Goal: Ask a question: Seek information or help from site administrators or community

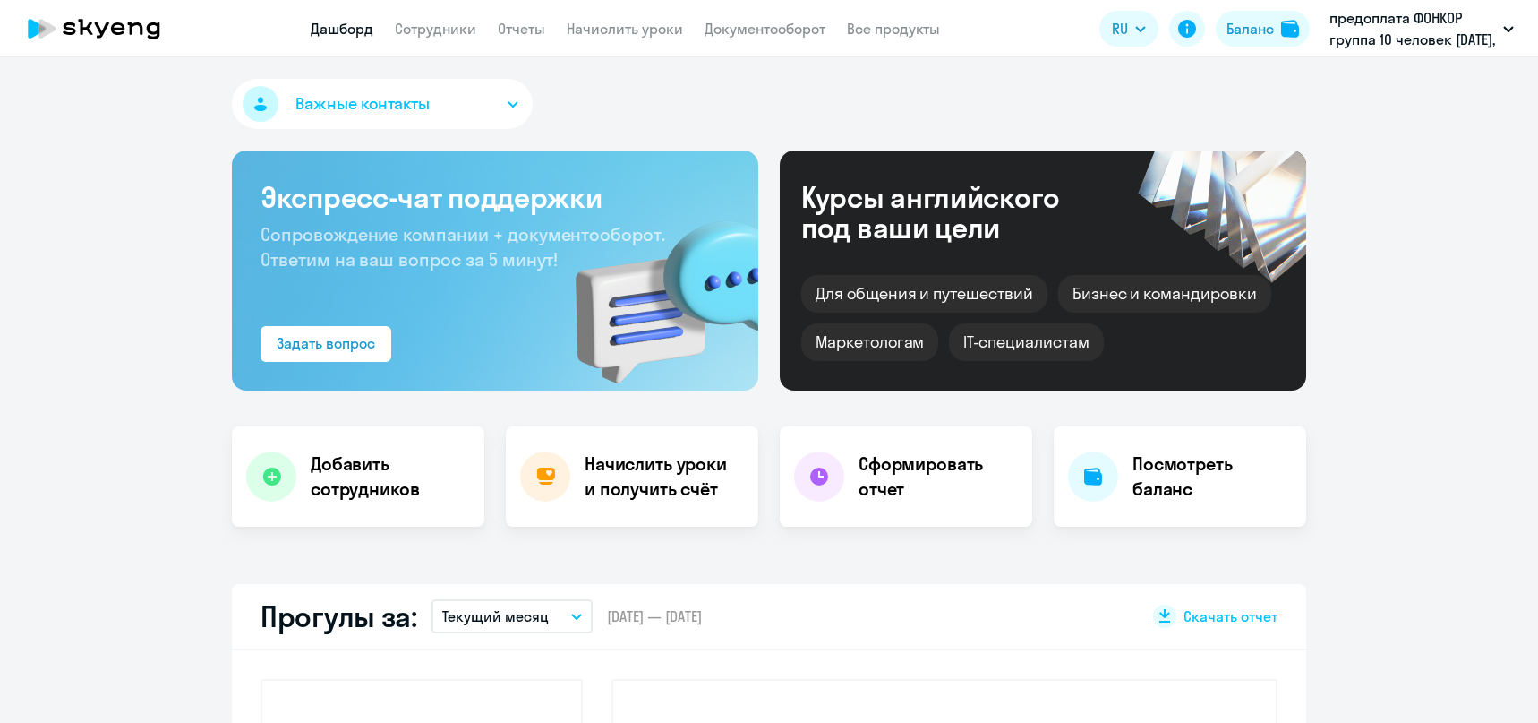
select select "30"
click at [1483, 671] on circle at bounding box center [1493, 677] width 50 height 50
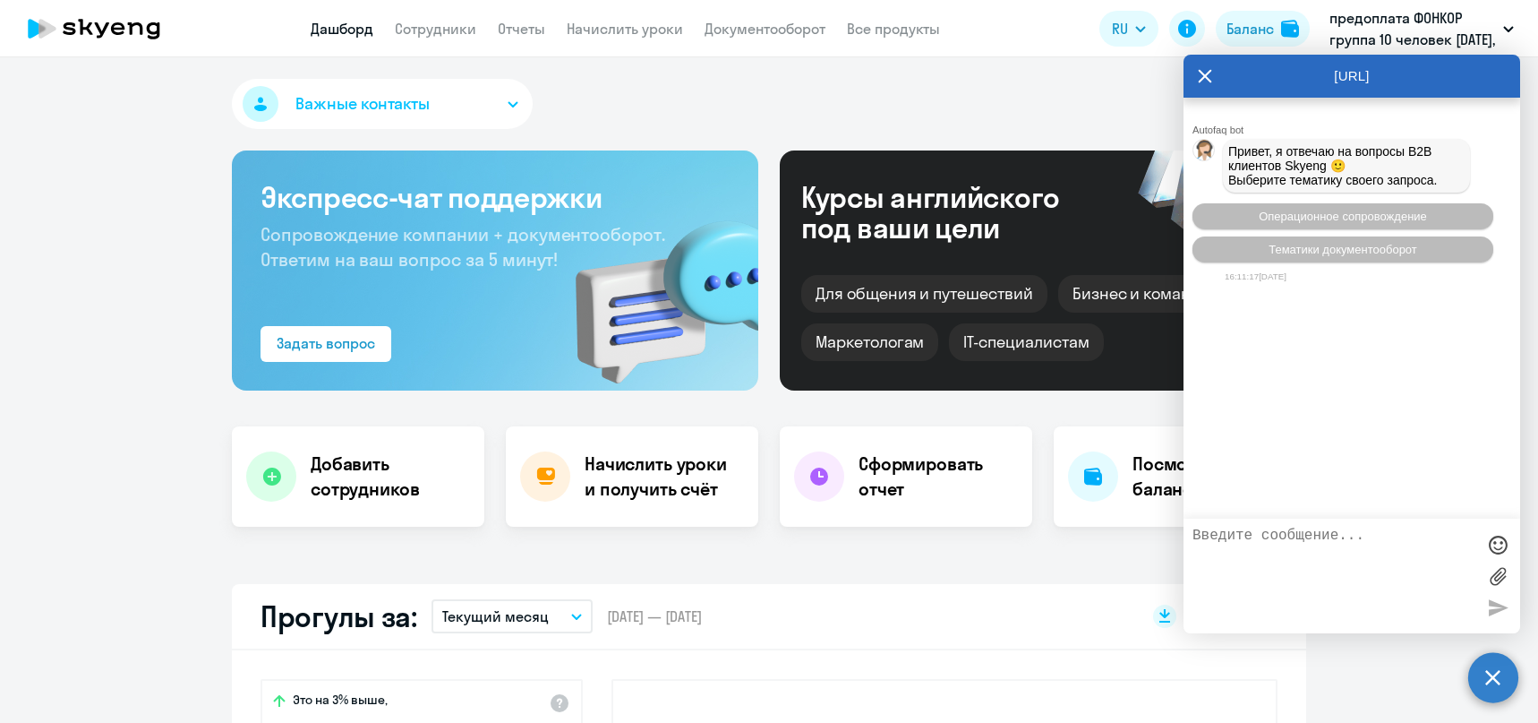
click at [1325, 577] on textarea at bounding box center [1334, 575] width 283 height 97
click at [1351, 213] on button "Операционное сопровождение" at bounding box center [1343, 216] width 301 height 26
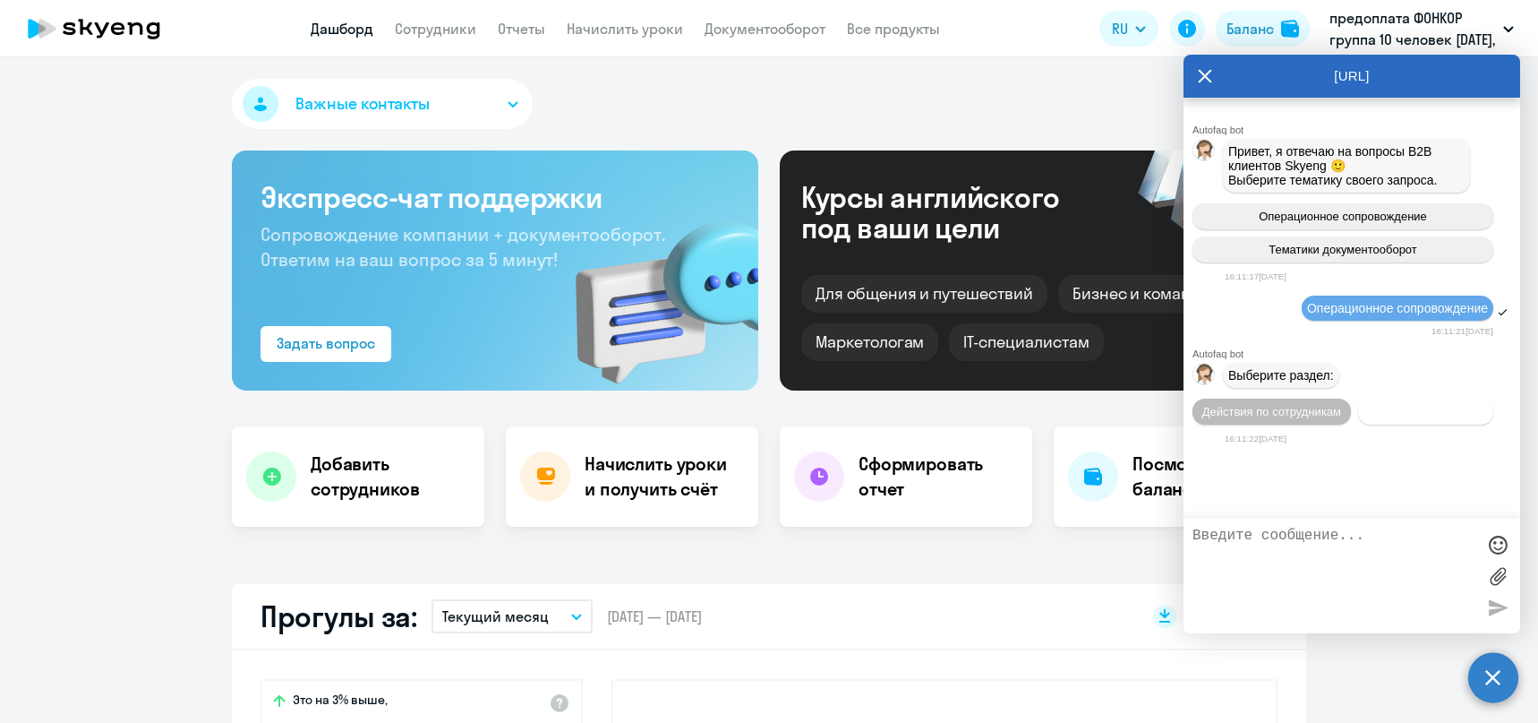
click at [1425, 418] on span "Действия с балансом" at bounding box center [1425, 411] width 116 height 13
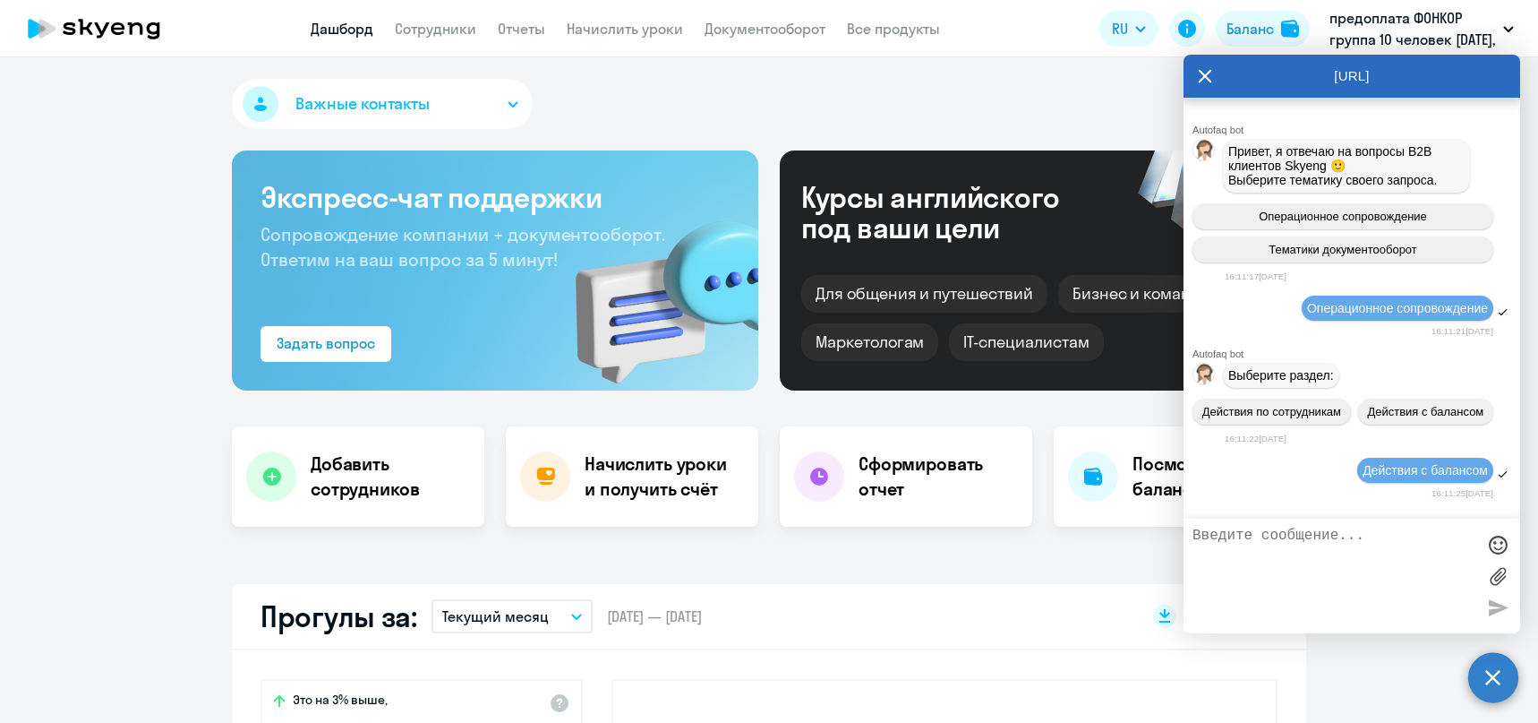
scroll to position [180, 0]
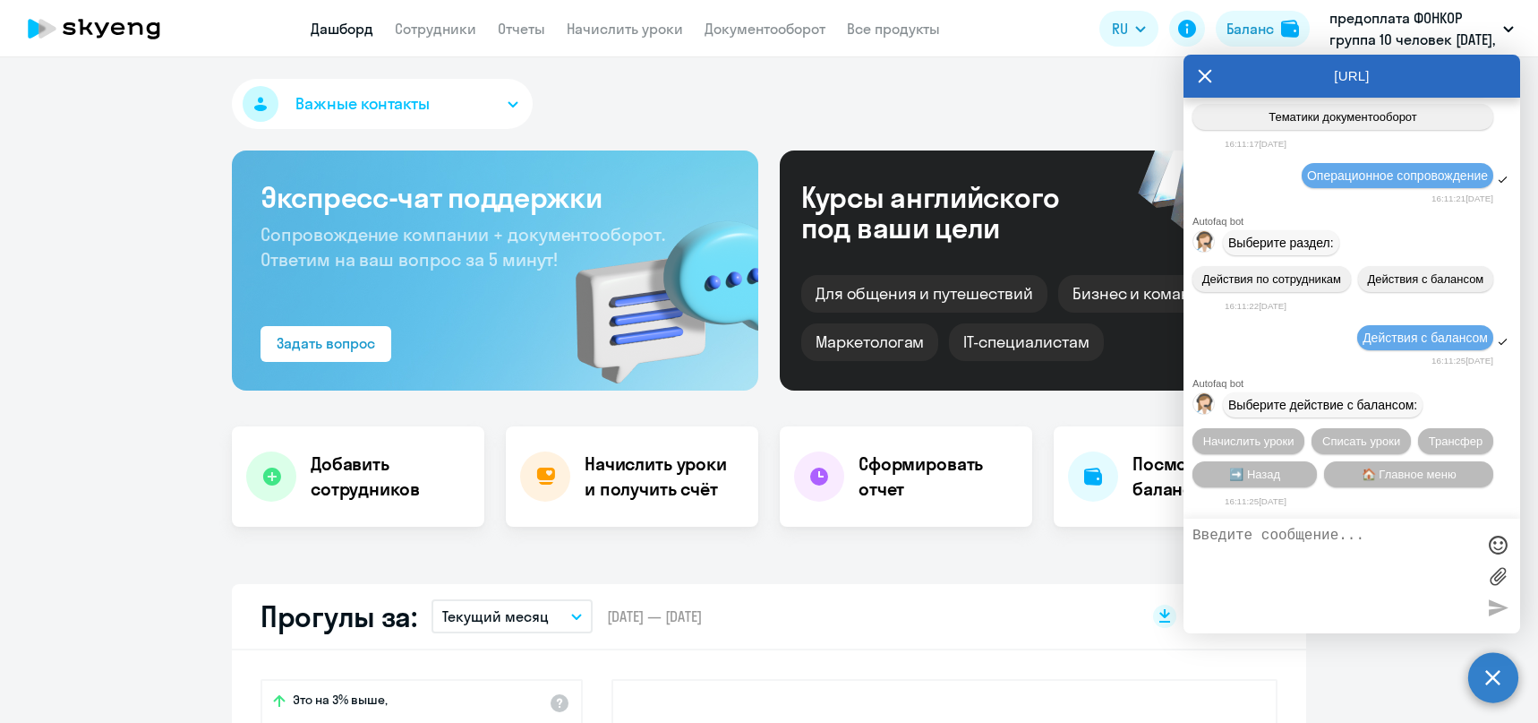
click at [1295, 552] on textarea at bounding box center [1334, 575] width 283 height 97
type textarea "оператоп"
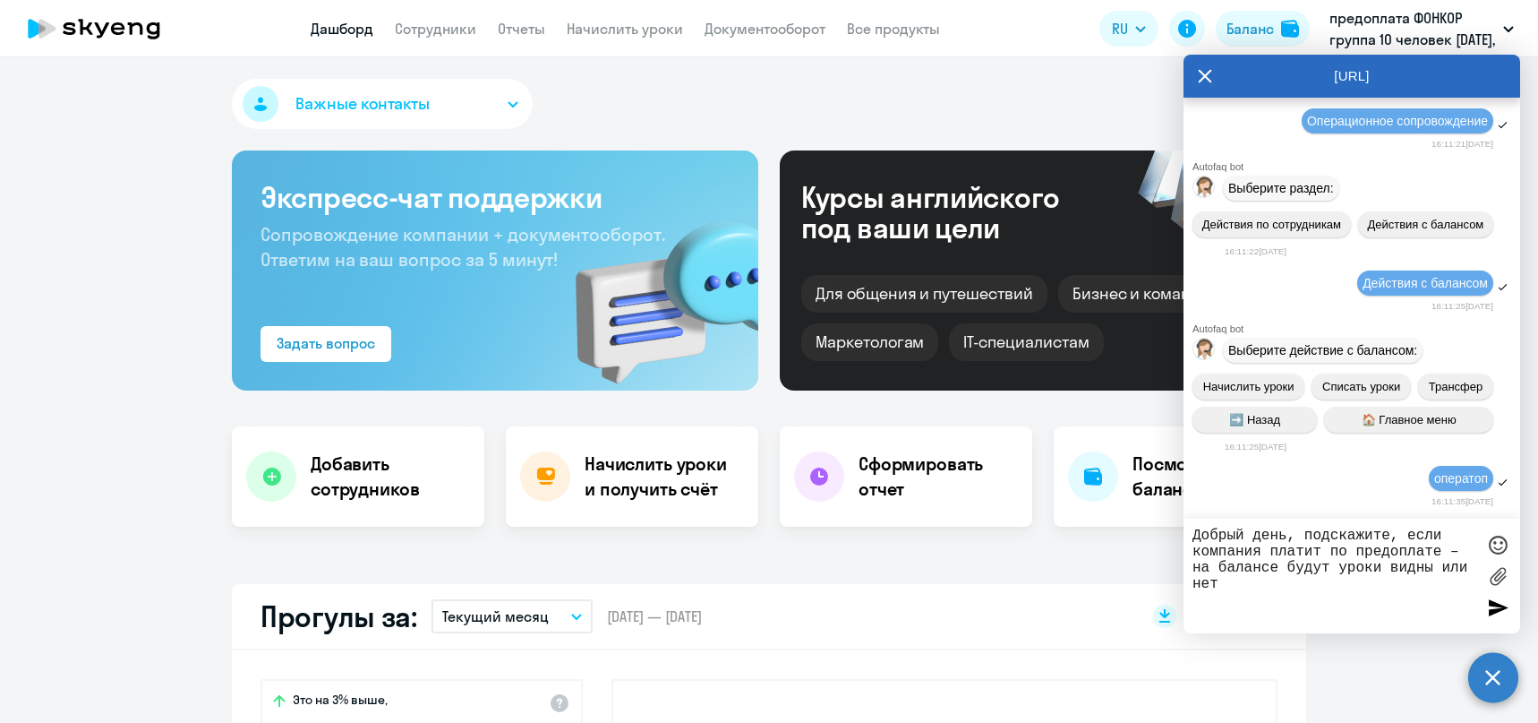
click at [1390, 547] on textarea "Добрый день, подскажите, если компания платит по предоплате – на балансе будут …" at bounding box center [1334, 575] width 283 height 97
click at [1436, 568] on textarea "Добрый день, подскажите, если компания платит по постоплате – на балансе будут …" at bounding box center [1334, 575] width 283 height 97
type textarea "Добрый день, подскажите, если компания платит по постоплате – на балансе будут …"
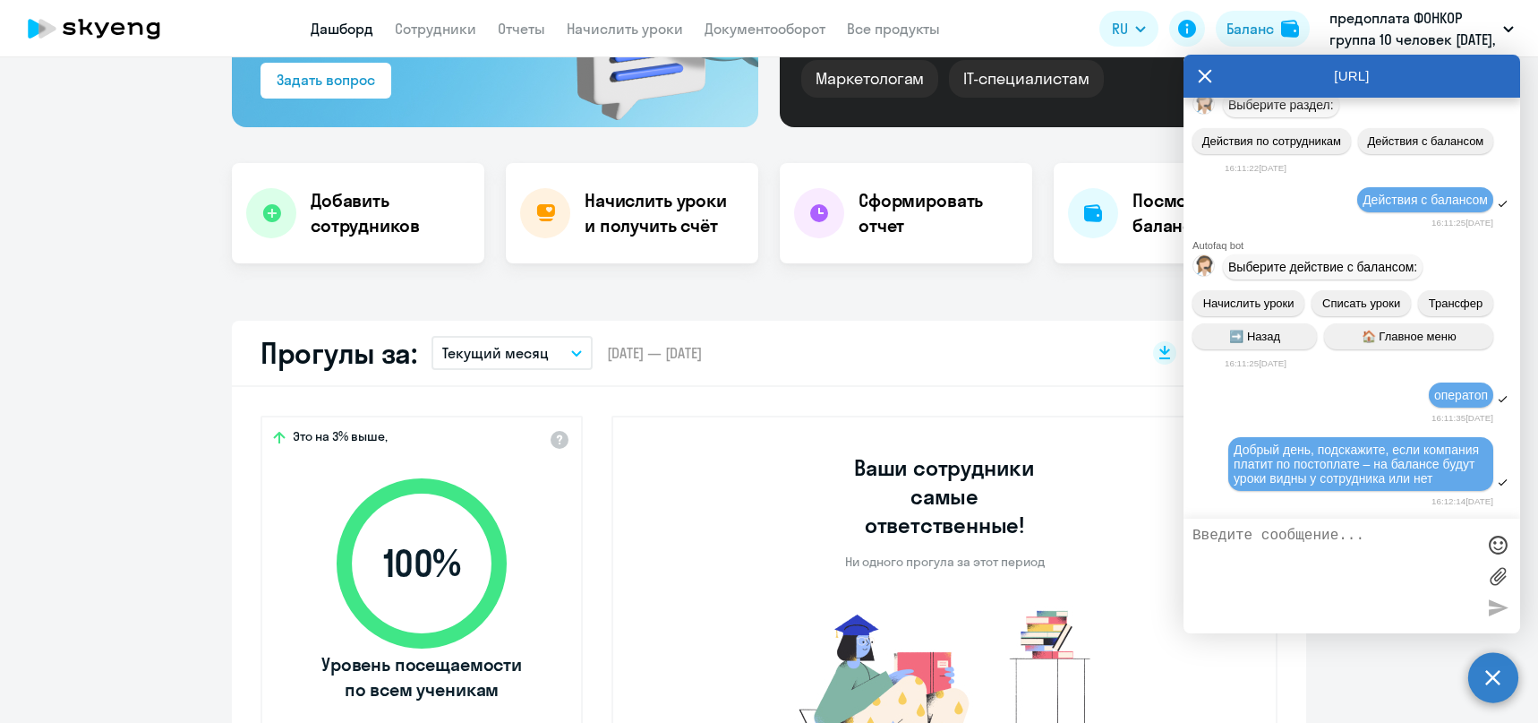
scroll to position [332, 0]
drag, startPoint x: 1237, startPoint y: 434, endPoint x: 1359, endPoint y: 476, distance: 129.7
click at [1359, 476] on div "Добрый день, подскажите, если компания платит по постоплате – на балансе будут …" at bounding box center [1361, 463] width 254 height 43
copy span "Добрый день, подскажите, если компания платит по постоплате – на балансе будут …"
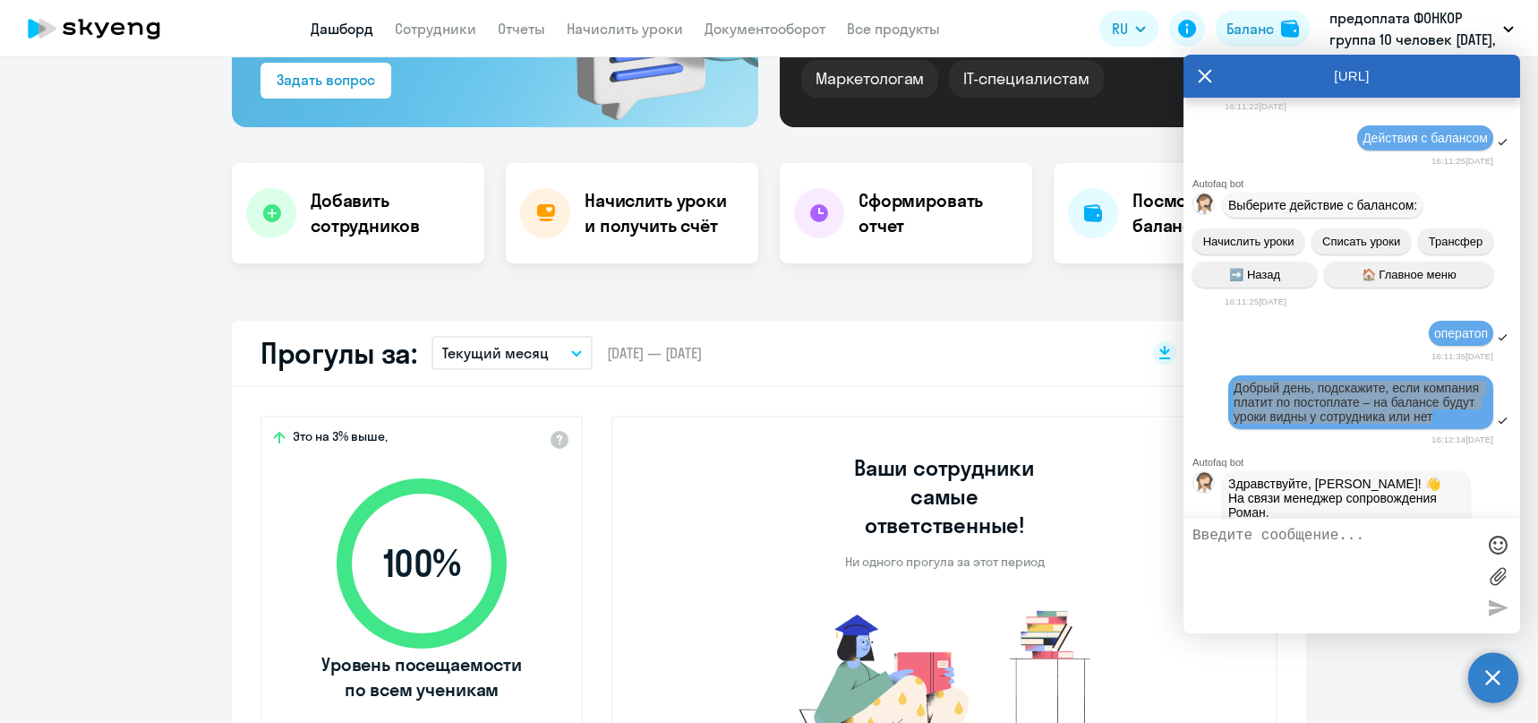
scroll to position [521, 0]
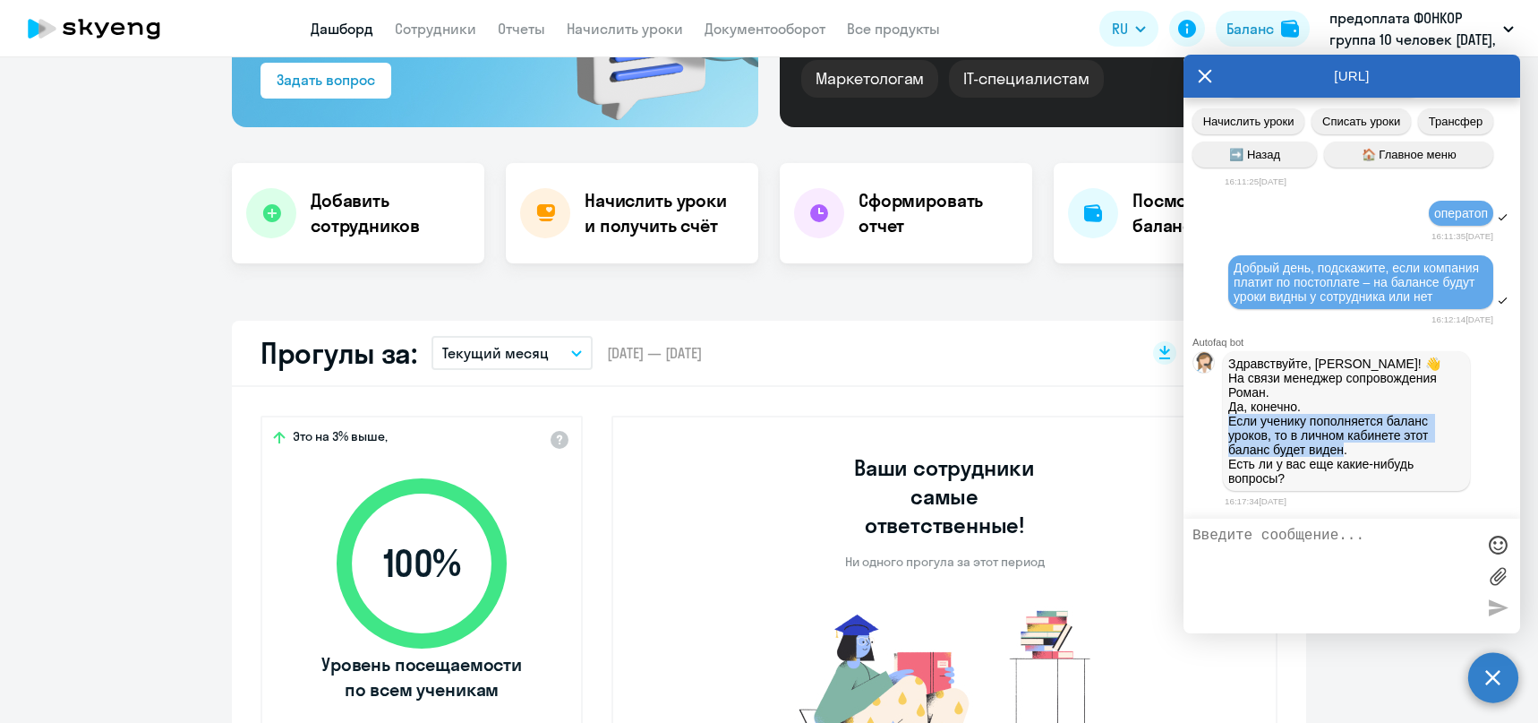
drag, startPoint x: 1229, startPoint y: 421, endPoint x: 1346, endPoint y: 449, distance: 119.9
click at [1346, 449] on p "На связи менеджер сопровождения Роман. Да, конечно. Если ученику пополняется ба…" at bounding box center [1346, 428] width 236 height 115
click at [1271, 548] on textarea at bounding box center [1334, 575] width 283 height 97
click at [1295, 543] on textarea at bounding box center [1334, 575] width 283 height 97
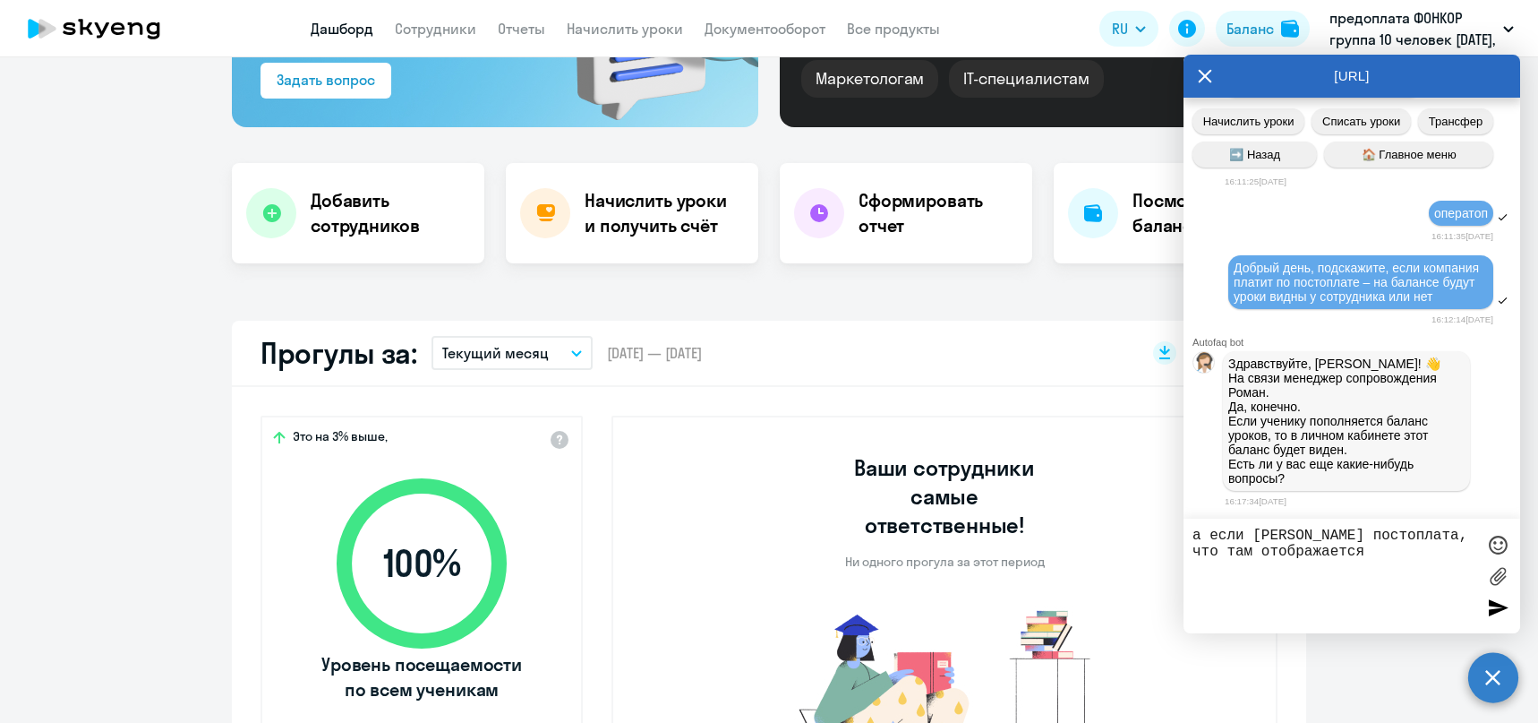
type textarea "а если [PERSON_NAME] постоплата, что там отображается?"
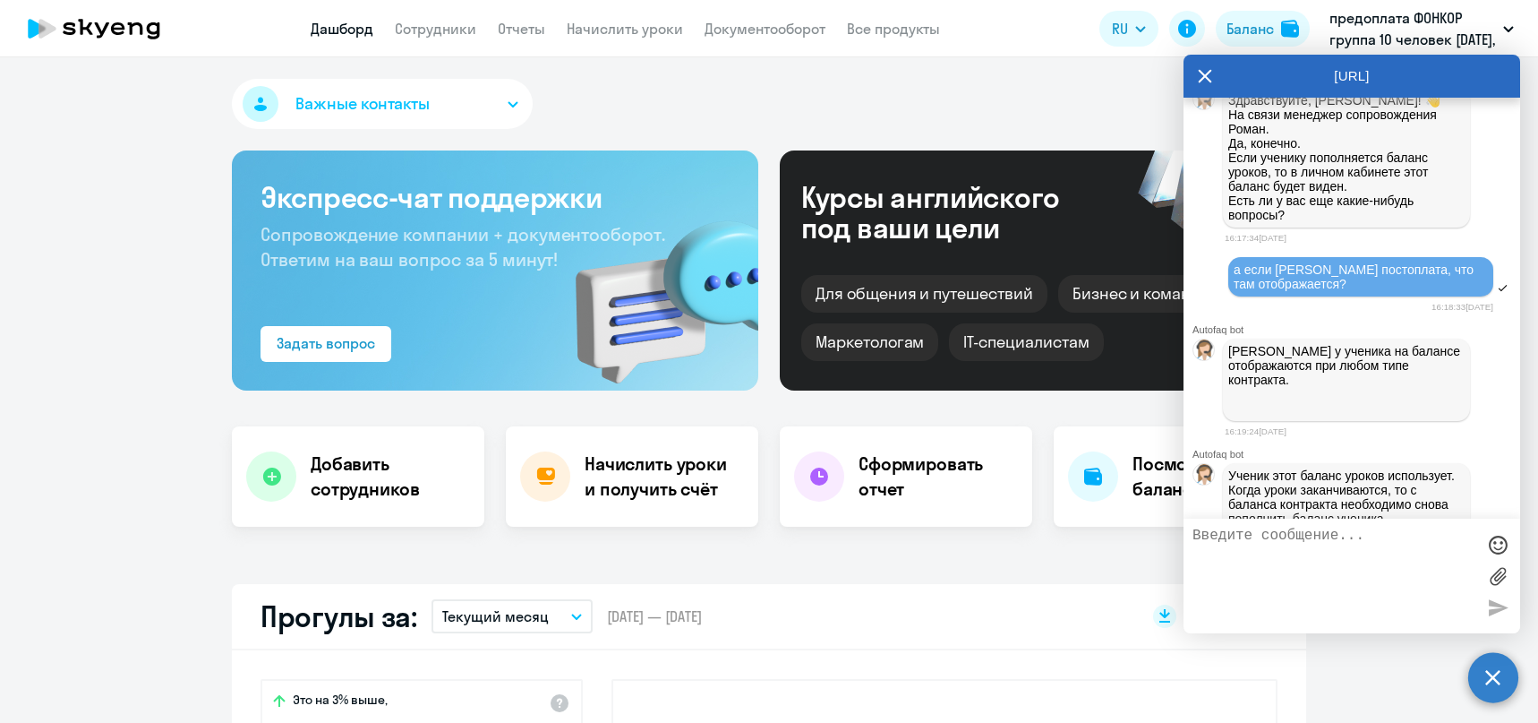
scroll to position [923, 0]
